Goal: Task Accomplishment & Management: Manage account settings

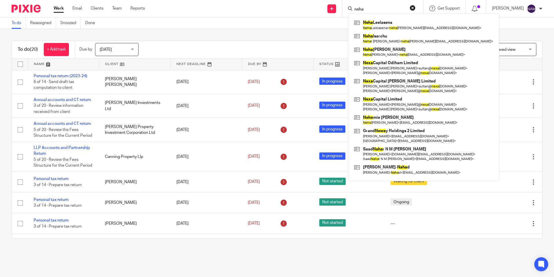
scroll to position [283, 0]
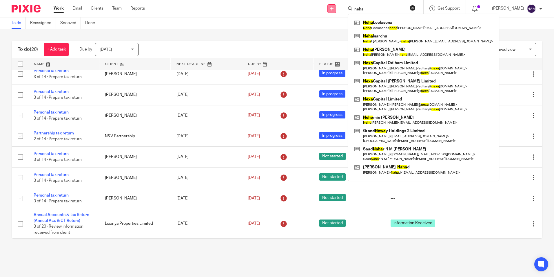
drag, startPoint x: 361, startPoint y: 9, endPoint x: 317, endPoint y: 13, distance: 44.2
click at [317, 13] on div "Send new email Create task Add client neha Neha Leelasena Neha Leelasena < neha…" at bounding box center [354, 8] width 401 height 17
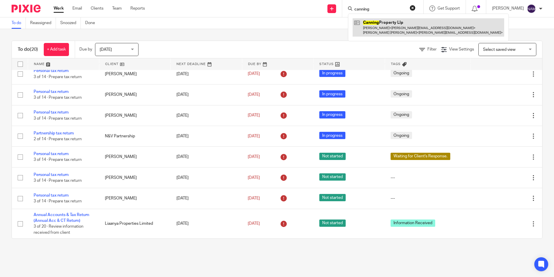
type input "canning"
click at [369, 25] on link at bounding box center [429, 27] width 152 height 18
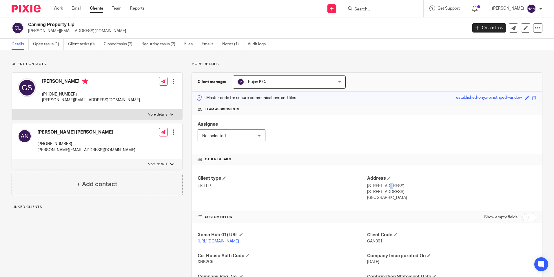
click at [368, 187] on p "[STREET_ADDRESS]" at bounding box center [451, 186] width 169 height 6
drag, startPoint x: 395, startPoint y: 201, endPoint x: 364, endPoint y: 185, distance: 34.6
click at [364, 185] on div "Client type UK LLP Address [STREET_ADDRESS] [STREET_ADDRESS] [GEOGRAPHIC_DATA]" at bounding box center [367, 188] width 351 height 46
copy div "[STREET_ADDRESS]"
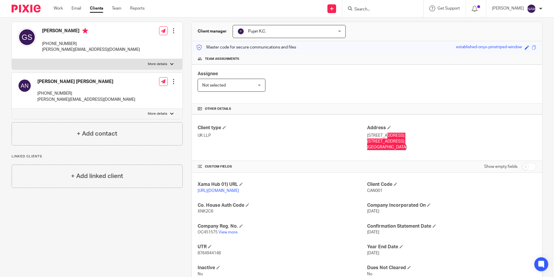
scroll to position [58, 0]
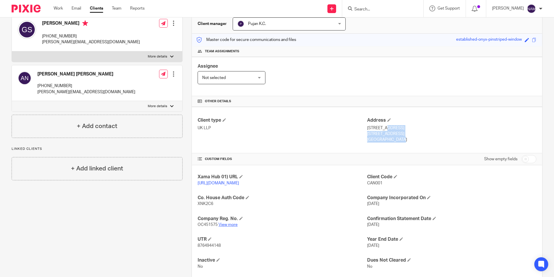
click at [231, 226] on link "View more" at bounding box center [228, 224] width 19 height 4
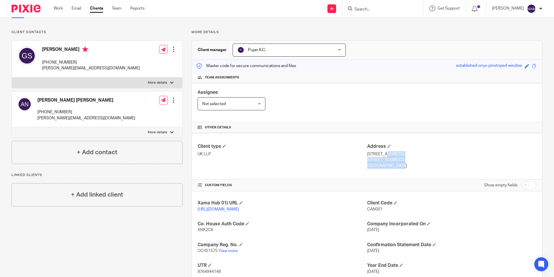
scroll to position [0, 0]
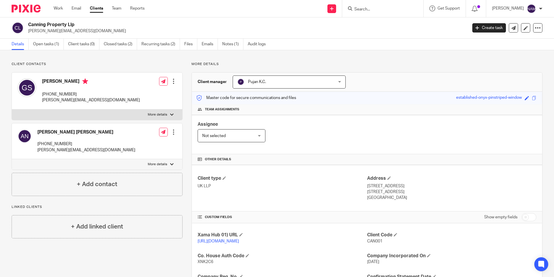
click at [354, 8] on input "Search" at bounding box center [380, 9] width 52 height 5
click at [24, 12] on img at bounding box center [26, 9] width 29 height 8
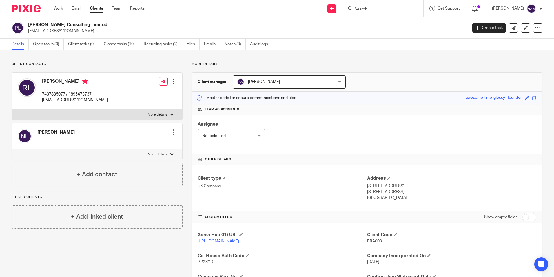
click at [362, 9] on input "Search" at bounding box center [380, 9] width 52 height 5
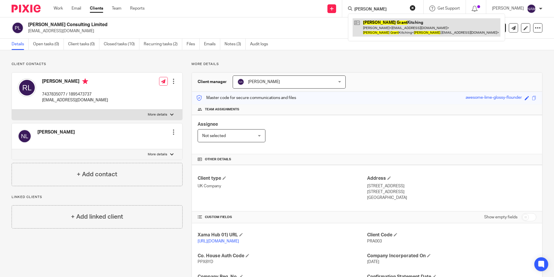
type input "david grant"
click at [373, 32] on link at bounding box center [427, 27] width 148 height 18
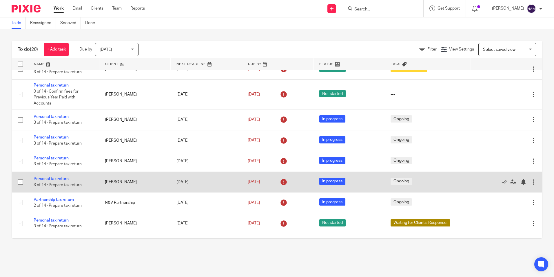
scroll to position [283, 0]
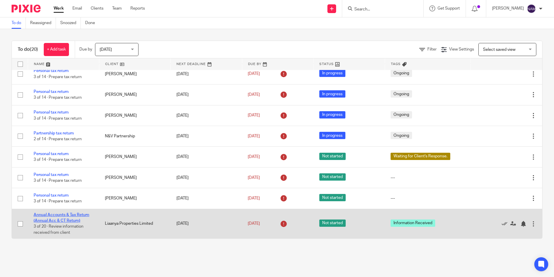
click at [63, 215] on link "Annual Accounts & Tax Return (Annual Acc & CT Return)" at bounding box center [62, 218] width 56 height 10
drag, startPoint x: 107, startPoint y: 223, endPoint x: 176, endPoint y: 219, distance: 69.1
click at [174, 223] on tr "Annual Accounts & Tax Return (Annual Acc & CT Return) 3 of 20 · Review informat…" at bounding box center [277, 223] width 531 height 30
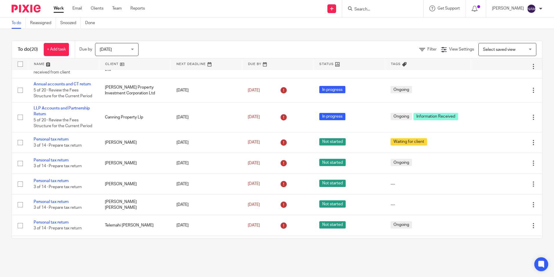
scroll to position [0, 0]
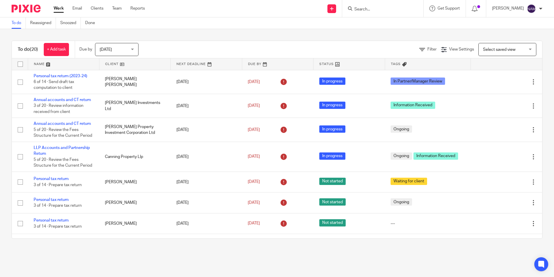
click at [34, 6] on img at bounding box center [26, 9] width 29 height 8
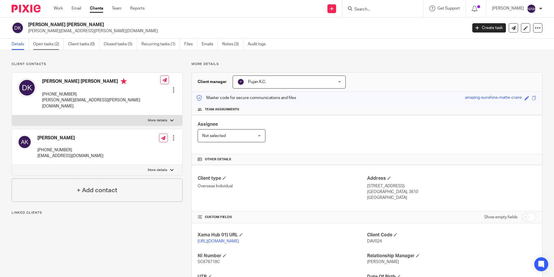
click at [54, 41] on link "Open tasks (2)" at bounding box center [48, 44] width 31 height 11
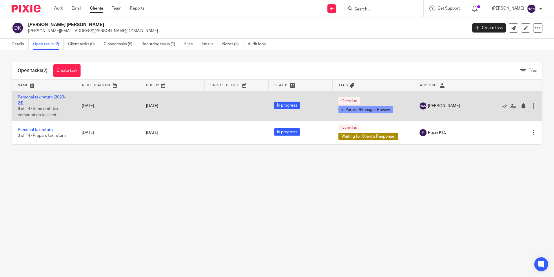
click at [57, 97] on link "Personal tax return (2023-24)" at bounding box center [42, 100] width 48 height 10
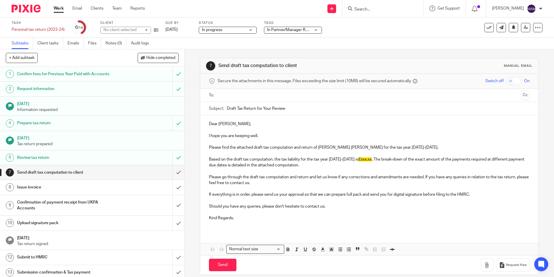
click at [297, 24] on label "Tags" at bounding box center [293, 23] width 58 height 5
click at [300, 27] on div "In Partner/Manager Review" at bounding box center [293, 30] width 58 height 7
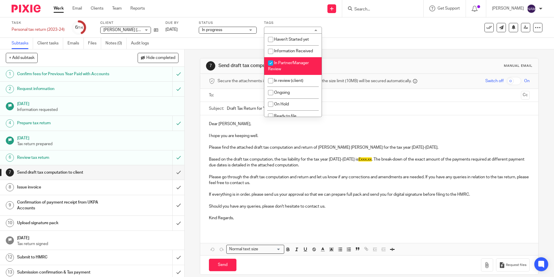
click at [298, 64] on span "In Partner/Manager Review" at bounding box center [288, 66] width 41 height 10
checkbox input "false"
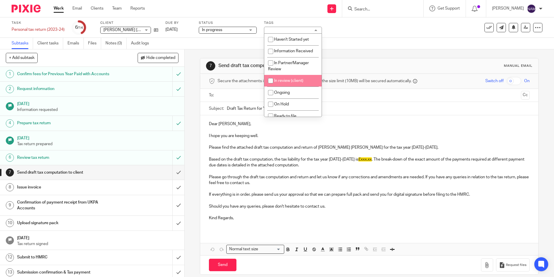
click at [293, 78] on li "In review (client)" at bounding box center [292, 81] width 57 height 12
checkbox input "true"
click at [359, 48] on div "Subtasks Client tasks Emails Files Notes (0) Audit logs" at bounding box center [277, 44] width 554 height 12
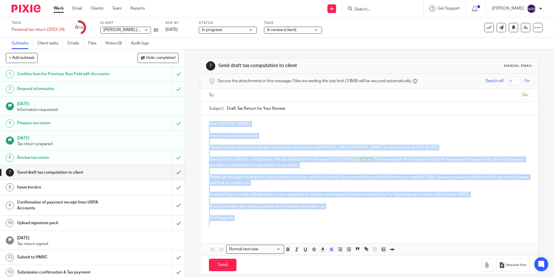
drag, startPoint x: 208, startPoint y: 124, endPoint x: 279, endPoint y: 242, distance: 137.7
click at [279, 242] on div "Dear David Grant, I hope you are keeping well. Please find the attached draft t…" at bounding box center [369, 185] width 338 height 140
copy div "Dear David Grant, I hope you are keeping well. Please find the attached draft t…"
click at [224, 149] on p "Please find the attached draft tax computation and return of David Grant Kitchi…" at bounding box center [369, 147] width 321 height 6
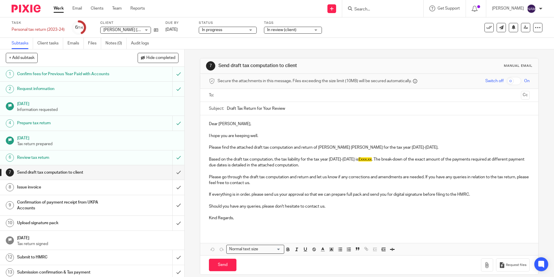
drag, startPoint x: 300, startPoint y: 110, endPoint x: 193, endPoint y: 121, distance: 107.8
click at [193, 121] on div "7 Send draft tax computation to client Manual email Secure the attachments in t…" at bounding box center [370, 162] width 370 height 227
click at [294, 109] on input "Draft Tax Return for Your Review" at bounding box center [378, 108] width 303 height 13
drag, startPoint x: 312, startPoint y: 111, endPoint x: 208, endPoint y: 107, distance: 103.6
click at [209, 107] on div "Subject: Draft Tax Return for Your Review" at bounding box center [369, 108] width 321 height 13
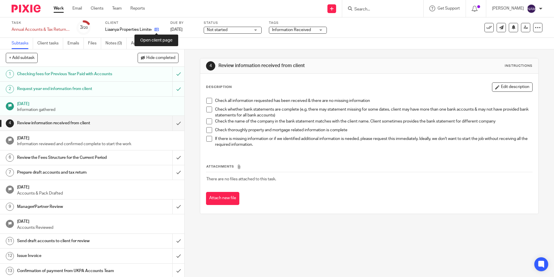
click at [158, 29] on icon at bounding box center [157, 29] width 4 height 4
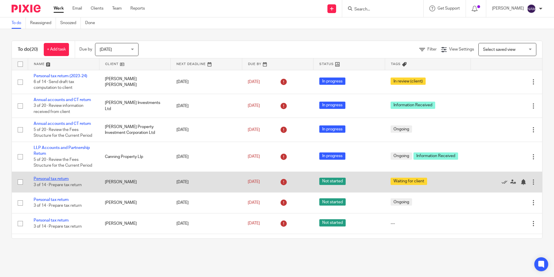
click at [43, 177] on link "Personal tax return" at bounding box center [51, 179] width 35 height 4
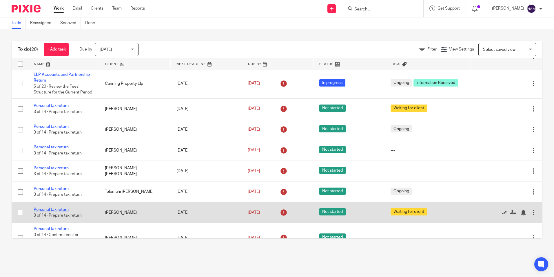
scroll to position [87, 0]
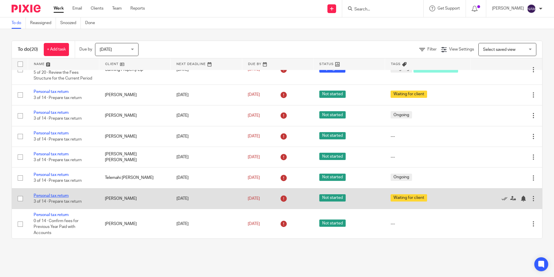
click at [52, 194] on link "Personal tax return" at bounding box center [51, 195] width 35 height 4
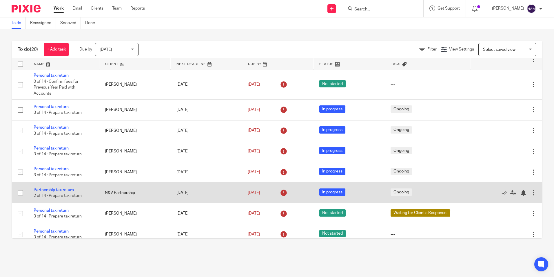
scroll to position [261, 0]
